Goal: Task Accomplishment & Management: Complete application form

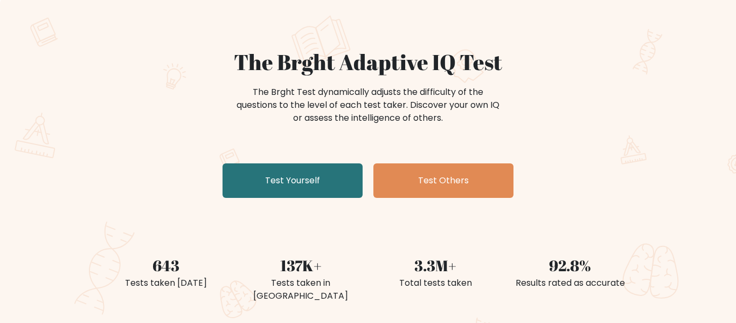
scroll to position [64, 0]
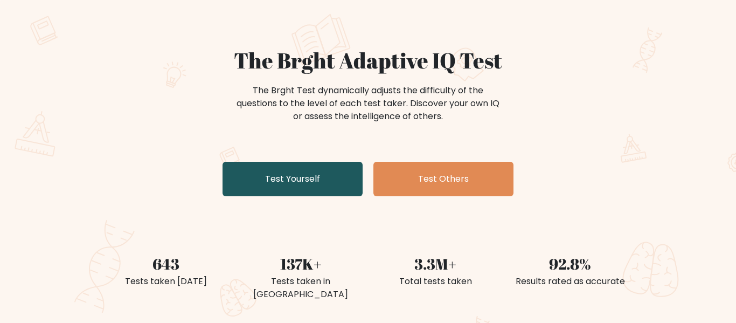
click at [308, 184] on link "Test Yourself" at bounding box center [293, 179] width 140 height 34
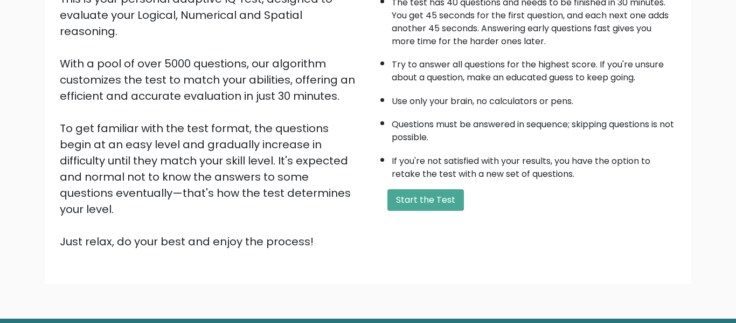
scroll to position [144, 0]
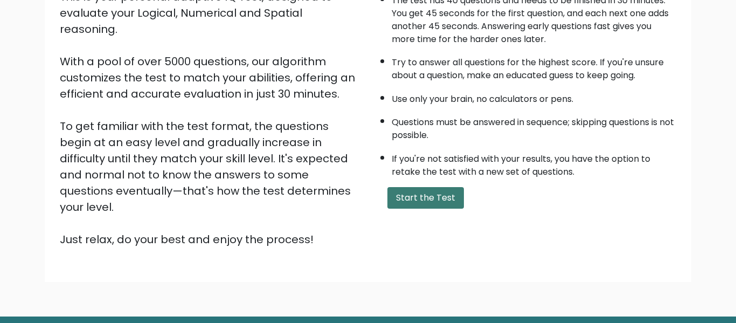
click at [409, 205] on button "Start the Test" at bounding box center [425, 198] width 77 height 22
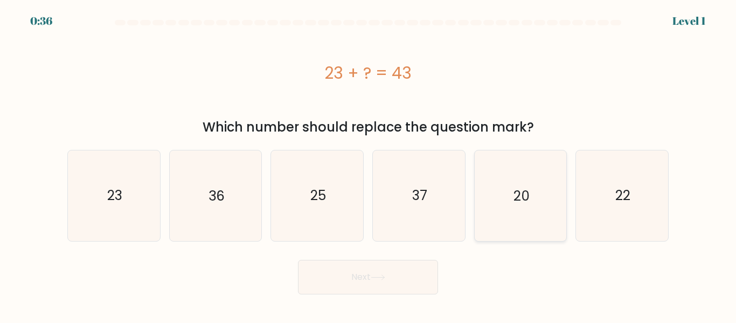
click at [520, 177] on icon "20" at bounding box center [520, 195] width 90 height 90
click at [369, 164] on input "e. 20" at bounding box center [368, 163] width 1 height 3
radio input "true"
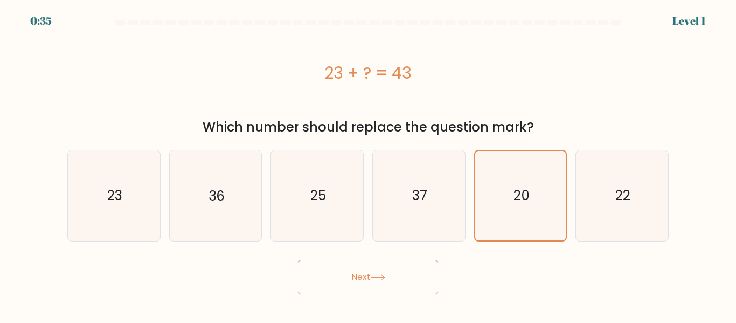
click at [392, 266] on button "Next" at bounding box center [368, 277] width 140 height 34
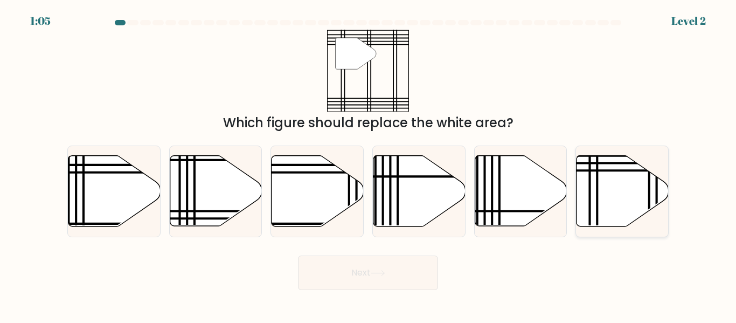
click at [598, 169] on icon at bounding box center [598, 229] width 0 height 185
click at [369, 164] on input "f." at bounding box center [368, 163] width 1 height 3
radio input "true"
click at [598, 209] on icon at bounding box center [598, 228] width 0 height 183
click at [369, 164] on input "f." at bounding box center [368, 163] width 1 height 3
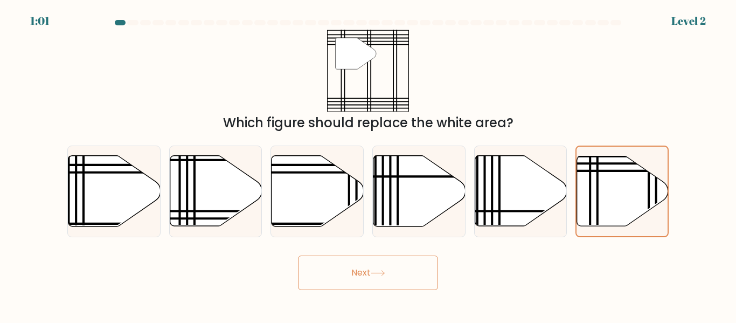
click at [353, 284] on button "Next" at bounding box center [368, 272] width 140 height 34
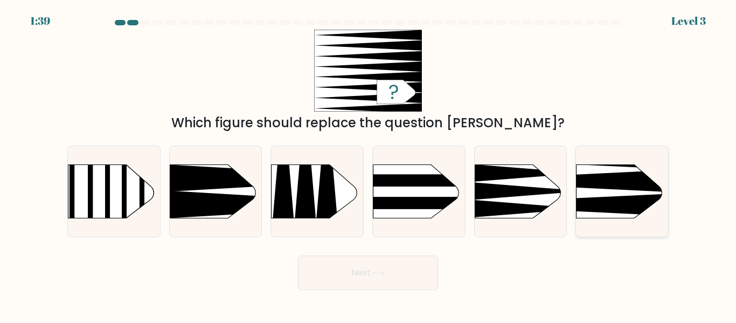
click at [599, 174] on icon at bounding box center [557, 181] width 240 height 23
click at [369, 164] on input "f." at bounding box center [368, 163] width 1 height 3
radio input "true"
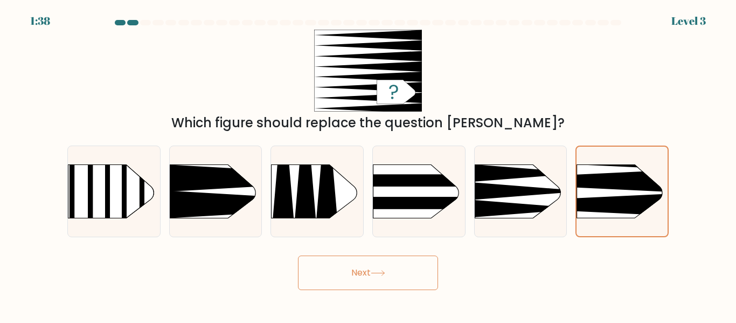
click at [376, 268] on button "Next" at bounding box center [368, 272] width 140 height 34
